Goal: Communication & Community: Answer question/provide support

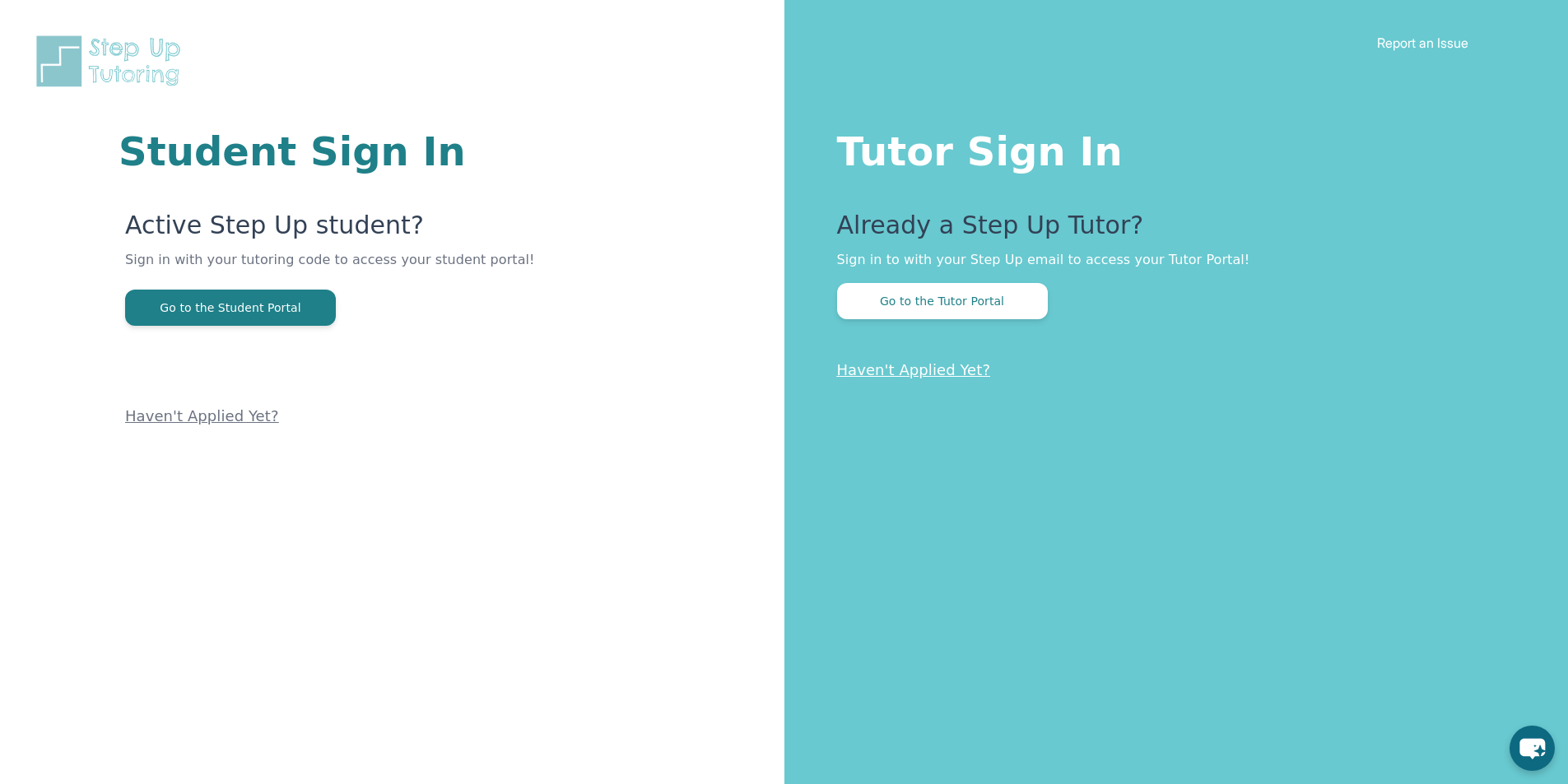
click at [979, 270] on div "Already a Step Up Tutor? Sign in to with your Step Up email to access your Tuto…" at bounding box center [1170, 264] width 666 height 108
click at [978, 288] on button "Go to the Tutor Portal" at bounding box center [942, 301] width 211 height 36
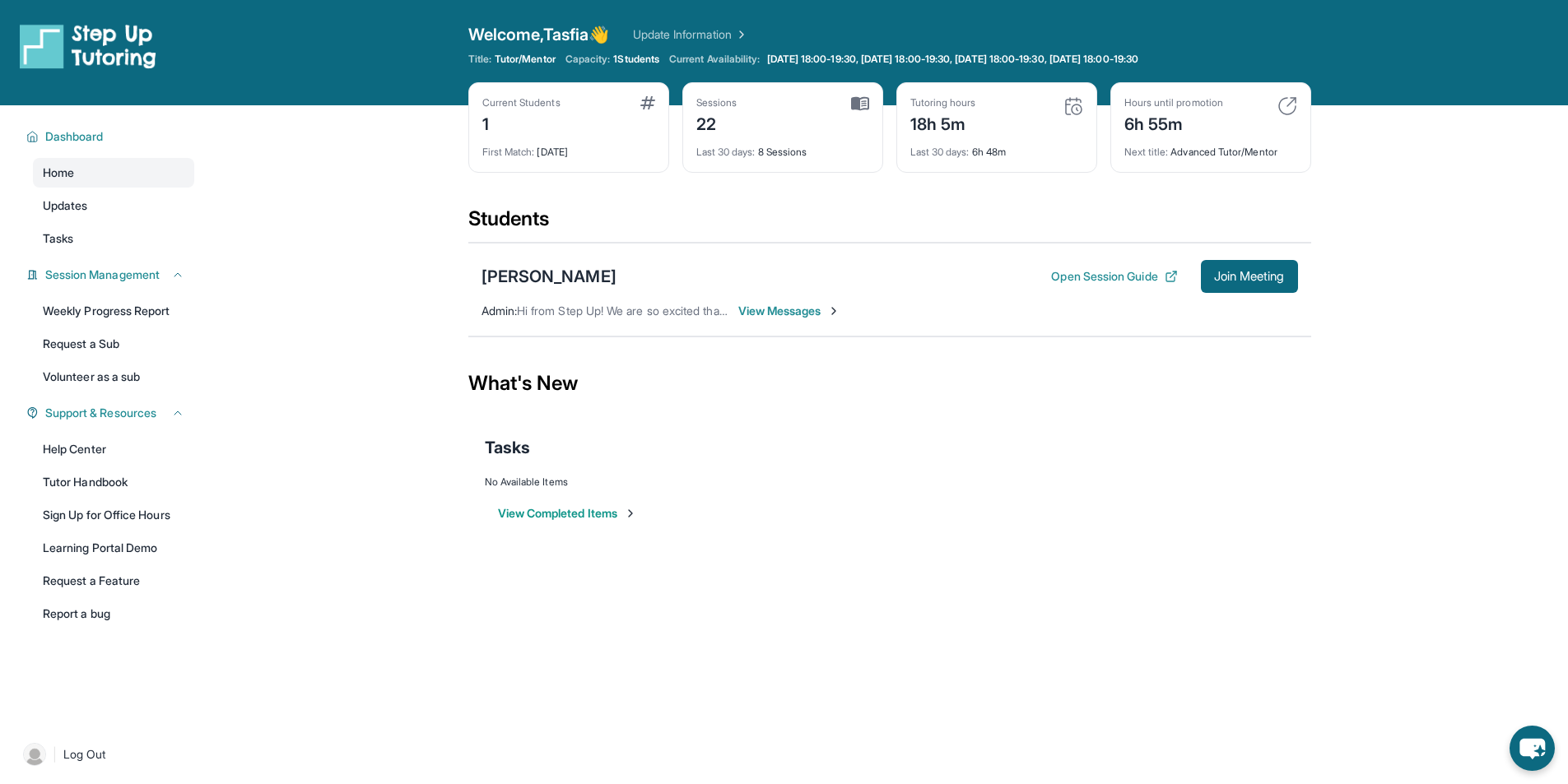
click at [976, 292] on div "[PERSON_NAME] Open Session Guide Join Meeting" at bounding box center [890, 276] width 816 height 33
click at [961, 325] on div "[PERSON_NAME] Open Session Guide Join Meeting Admin : Hi from Step Up! We are s…" at bounding box center [890, 290] width 843 height 93
click at [959, 330] on div "[PERSON_NAME] Open Session Guide Join Meeting Admin : Hi from Step Up! We are s…" at bounding box center [890, 290] width 843 height 93
click at [892, 333] on div "[PERSON_NAME] Open Session Guide Join Meeting Admin : Hi from Step Up! We are s…" at bounding box center [890, 290] width 843 height 93
click at [904, 333] on div "[PERSON_NAME] Open Session Guide Join Meeting Admin : Hi from Step Up! We are s…" at bounding box center [890, 290] width 843 height 93
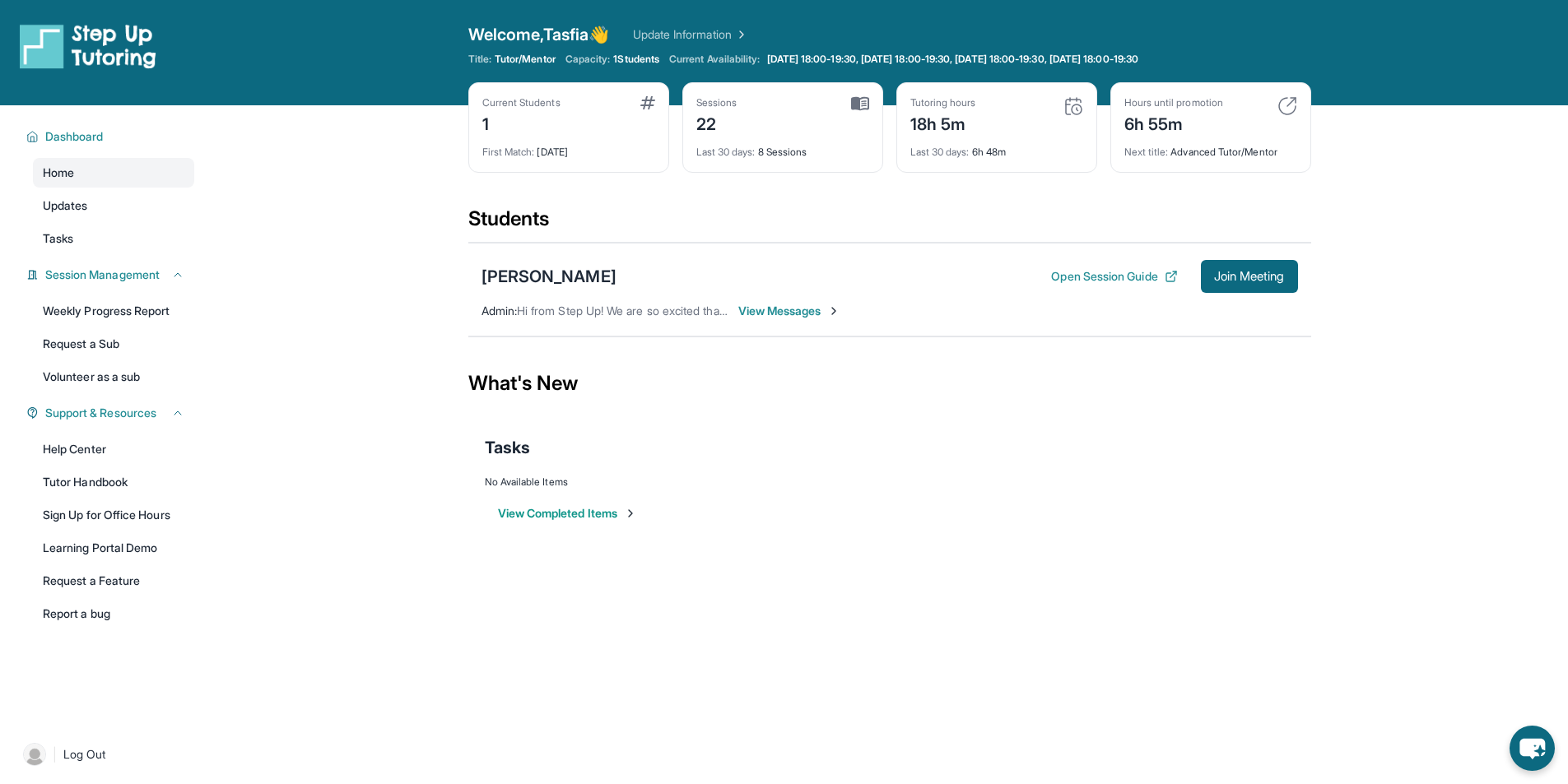
click at [916, 334] on div "[PERSON_NAME] Open Session Guide Join Meeting Admin : Hi from Step Up! We are s…" at bounding box center [890, 290] width 843 height 93
click at [917, 341] on section "Students [PERSON_NAME] Open Session Guide Join Meeting Admin : Hi from Step Up!…" at bounding box center [890, 276] width 843 height 142
click at [922, 336] on div "[PERSON_NAME] Open Session Guide Join Meeting Admin : Hi from Step Up! We are s…" at bounding box center [890, 290] width 843 height 95
click at [924, 336] on div "[PERSON_NAME] Open Session Guide Join Meeting Admin : Hi from Step Up! We are s…" at bounding box center [890, 290] width 843 height 95
click at [924, 341] on section "Students [PERSON_NAME] Open Session Guide Join Meeting Admin : Hi from Step Up!…" at bounding box center [890, 276] width 843 height 142
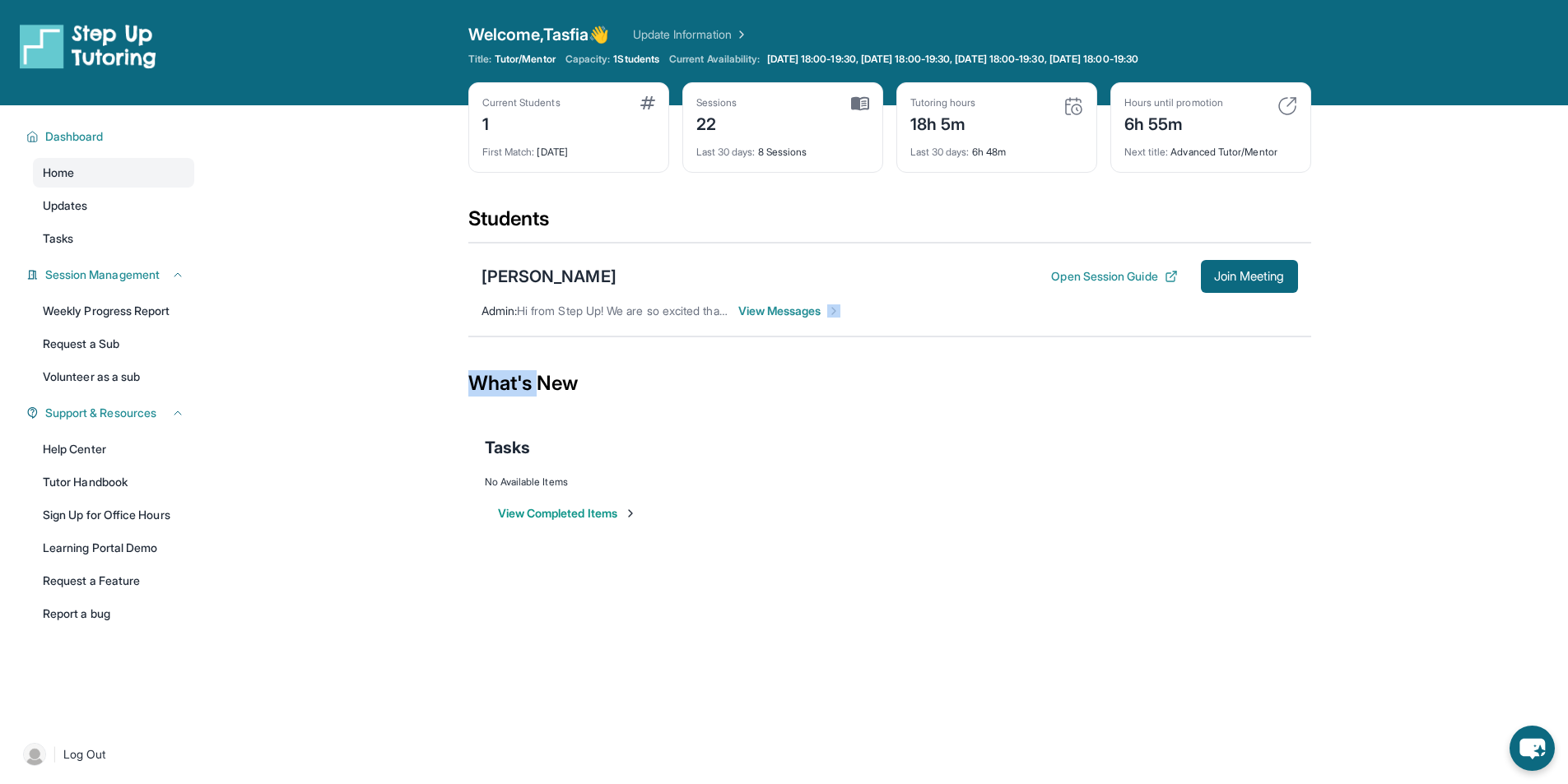
click at [1059, 406] on div "What's New" at bounding box center [890, 383] width 843 height 72
click at [787, 314] on span "View Messages" at bounding box center [789, 311] width 103 height 17
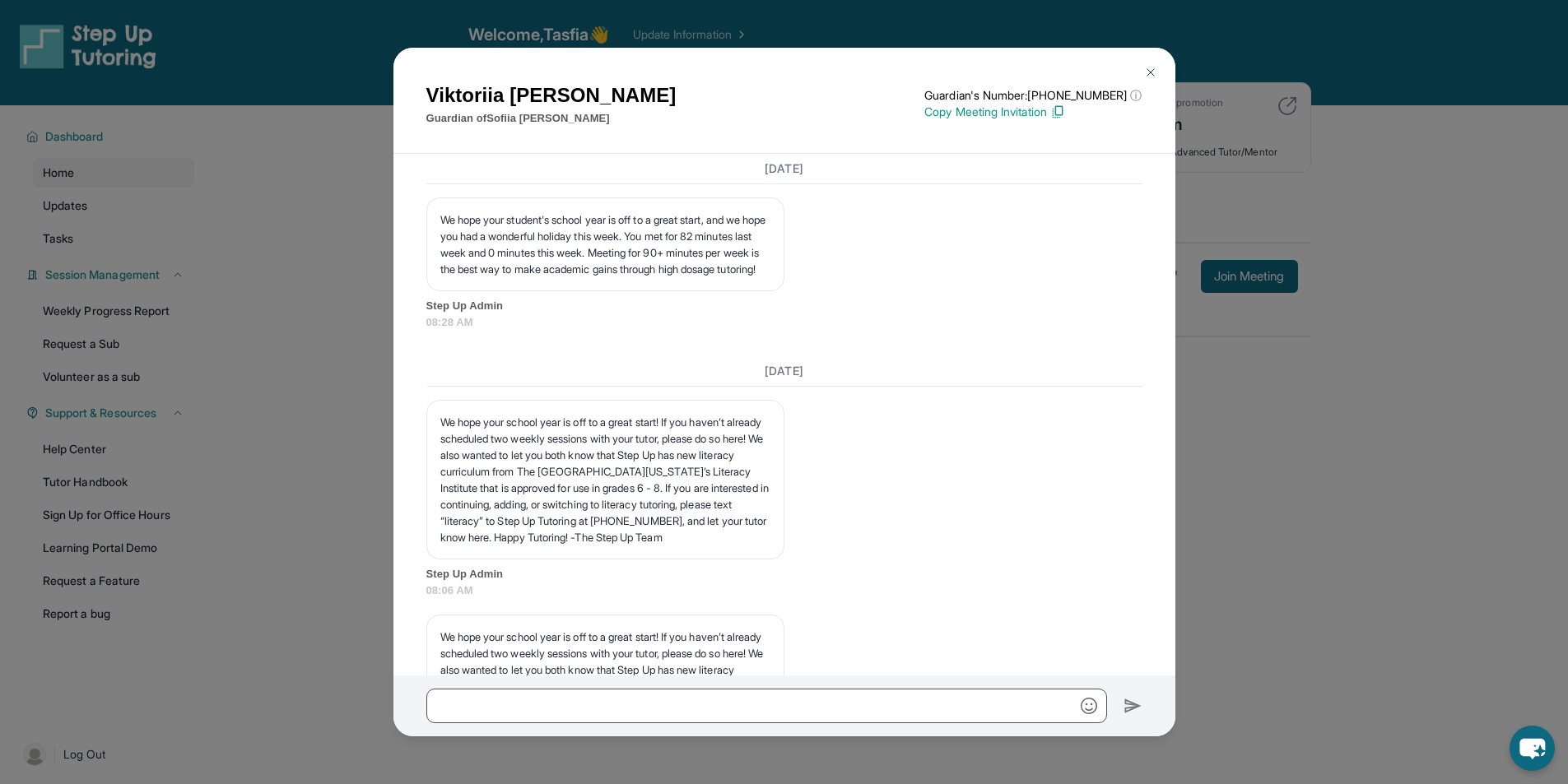
scroll to position [11837, 0]
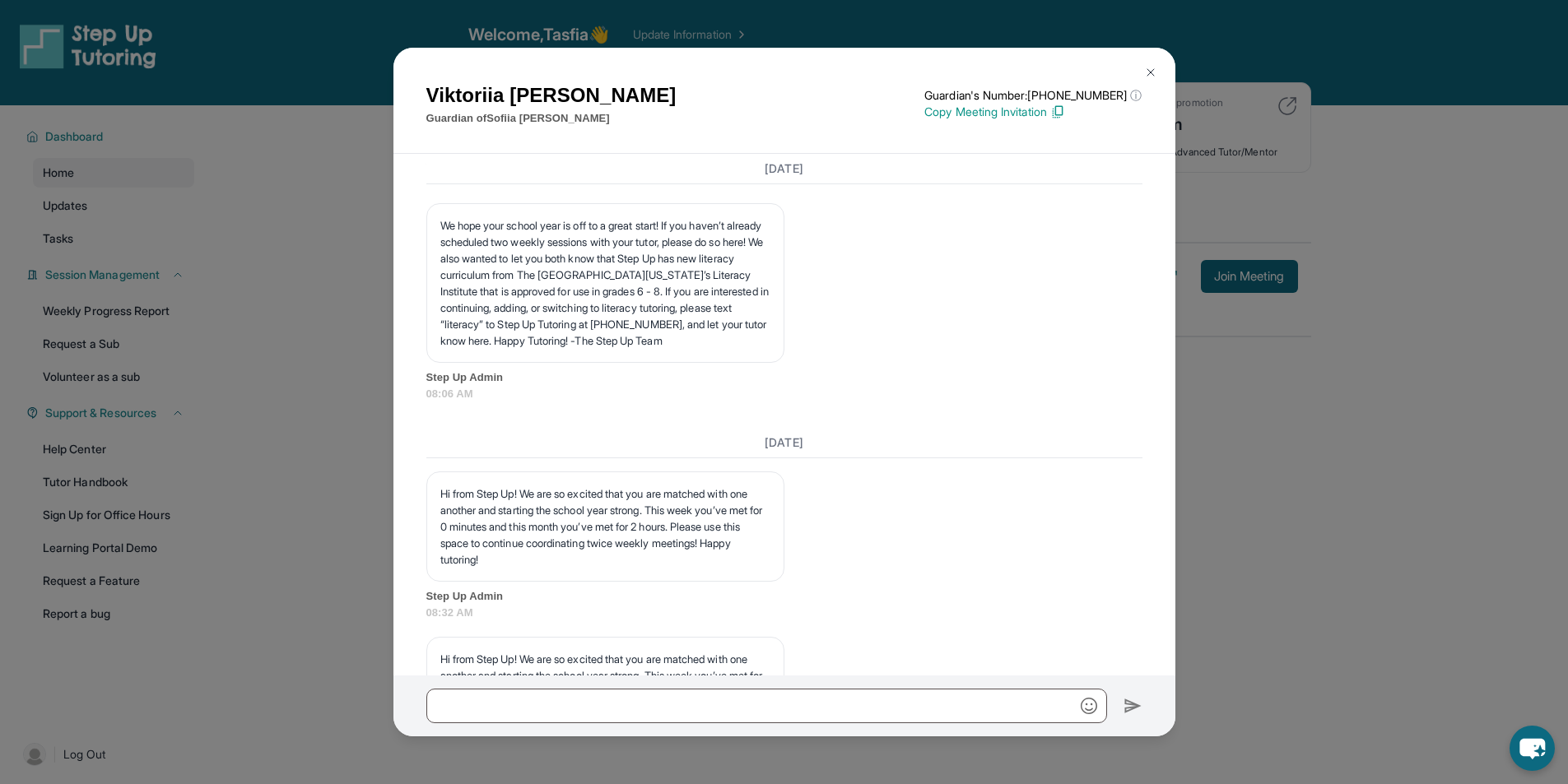
click at [370, 320] on div "[PERSON_NAME] Guardian of [PERSON_NAME] Guardian's Number: [PHONE_NUMBER] ⓘ Thi…" at bounding box center [784, 392] width 1568 height 784
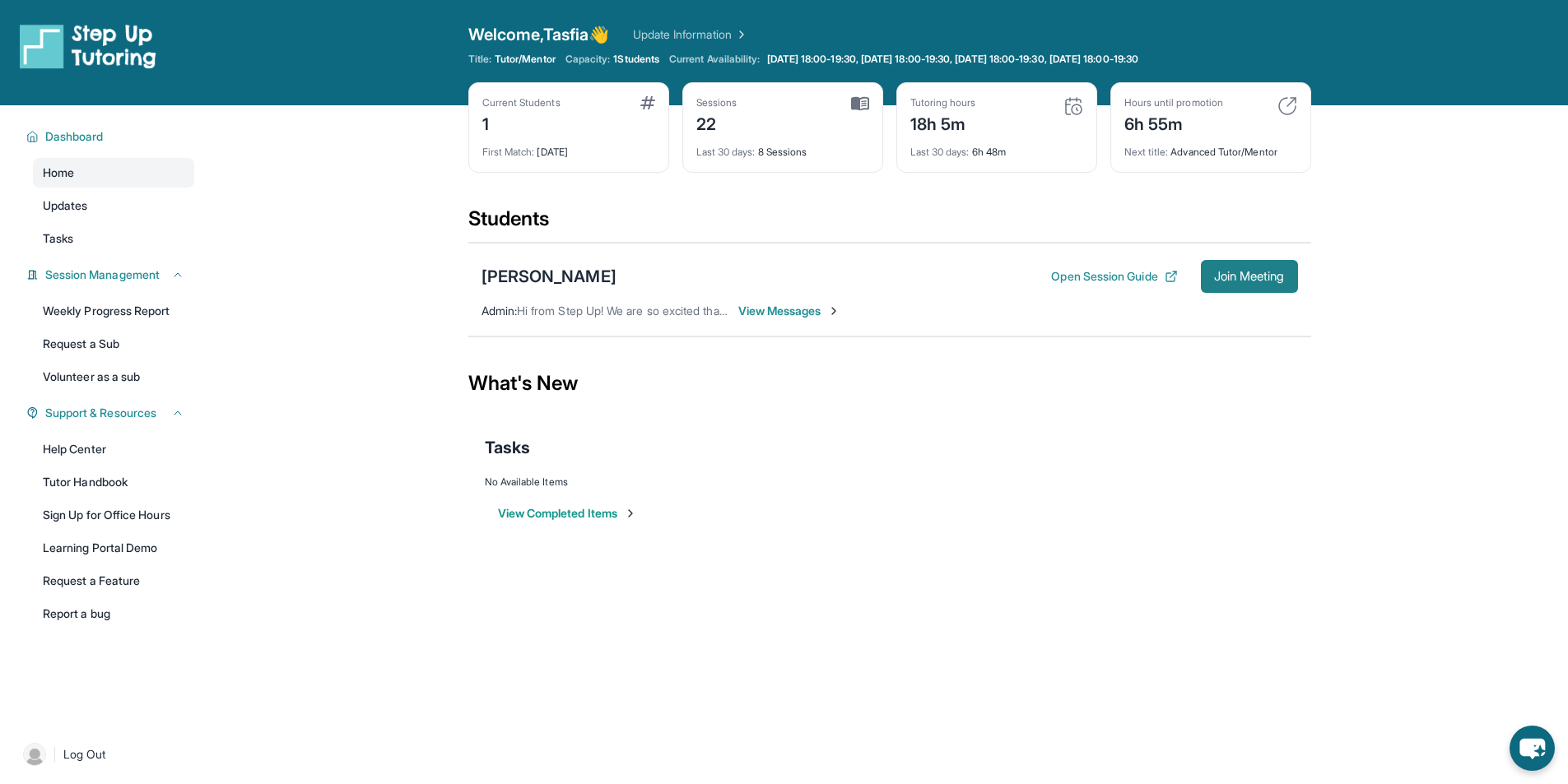
click at [1256, 273] on span "Join Meeting" at bounding box center [1249, 277] width 71 height 10
